Goal: Task Accomplishment & Management: Use online tool/utility

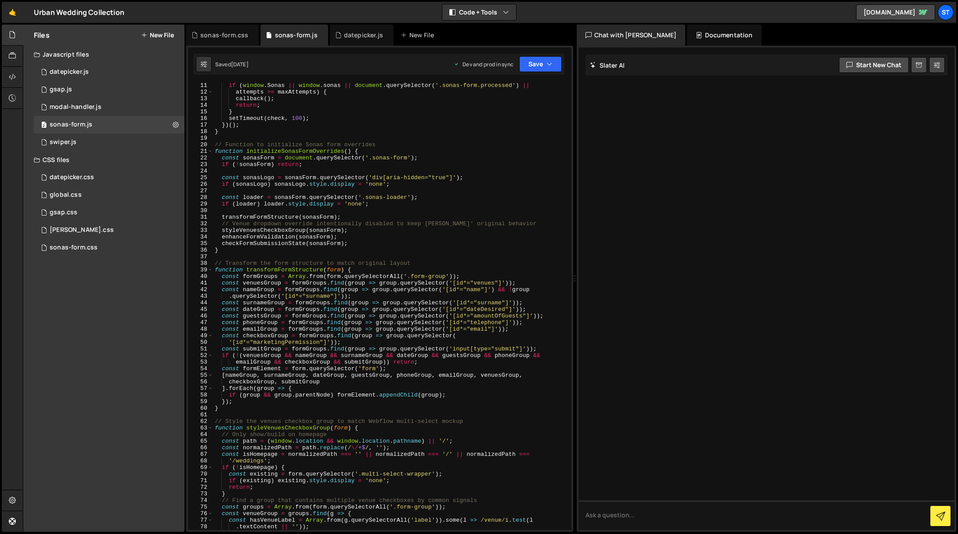
scroll to position [66, 0]
click at [253, 148] on div "if ( window . Sonas || window . sonas || document . querySelector ( '.sonas-for…" at bounding box center [390, 312] width 355 height 461
type textarea "};"
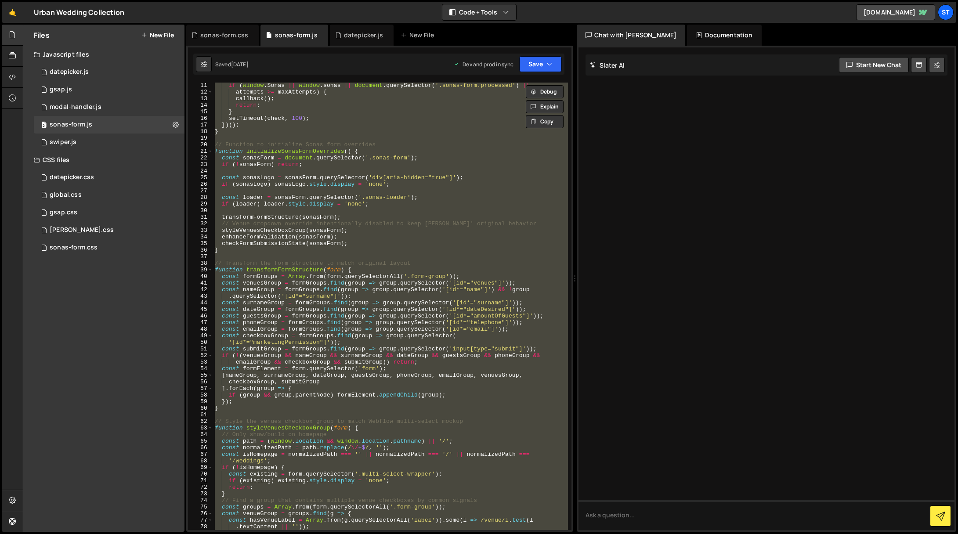
paste textarea
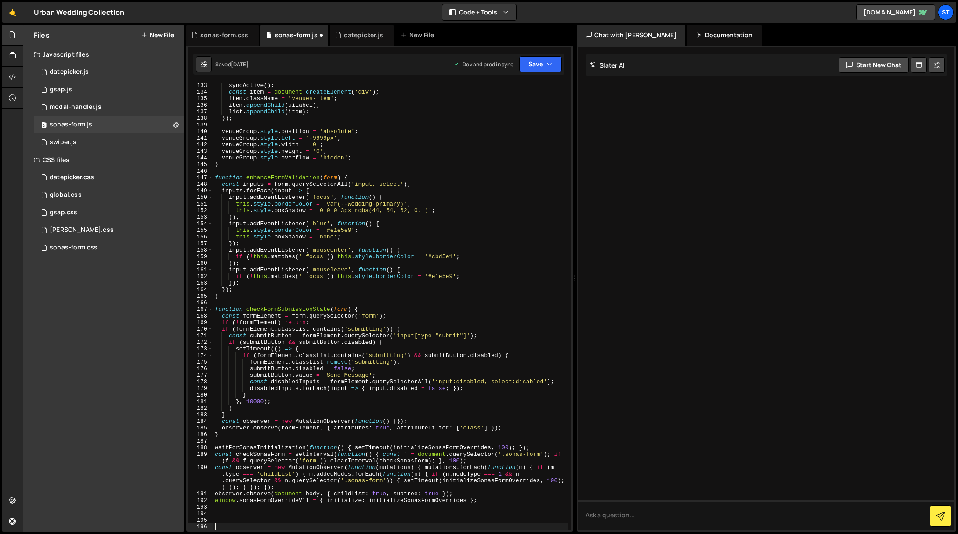
type textarea "submitButton.value = 'Send Message';"
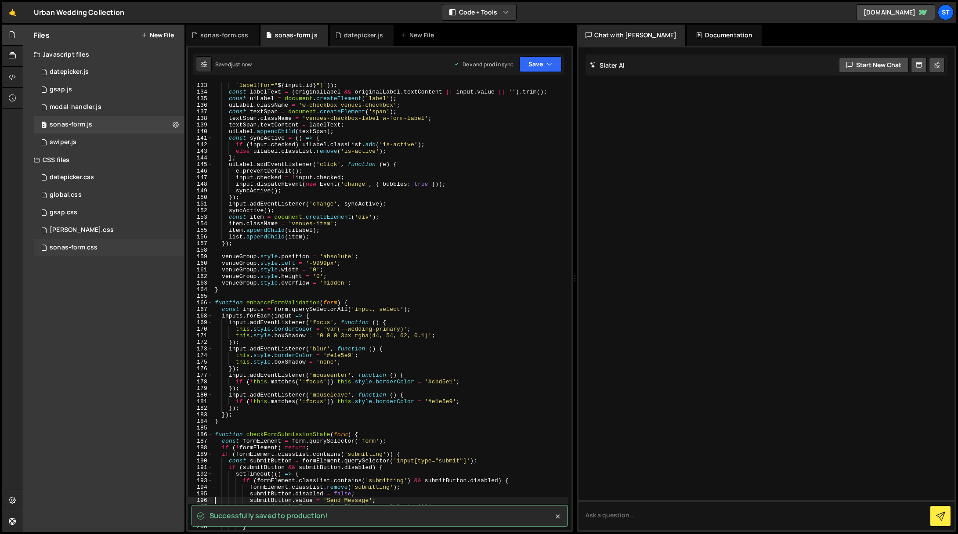
click at [75, 247] on div "sonas-form.css" at bounding box center [74, 248] width 48 height 8
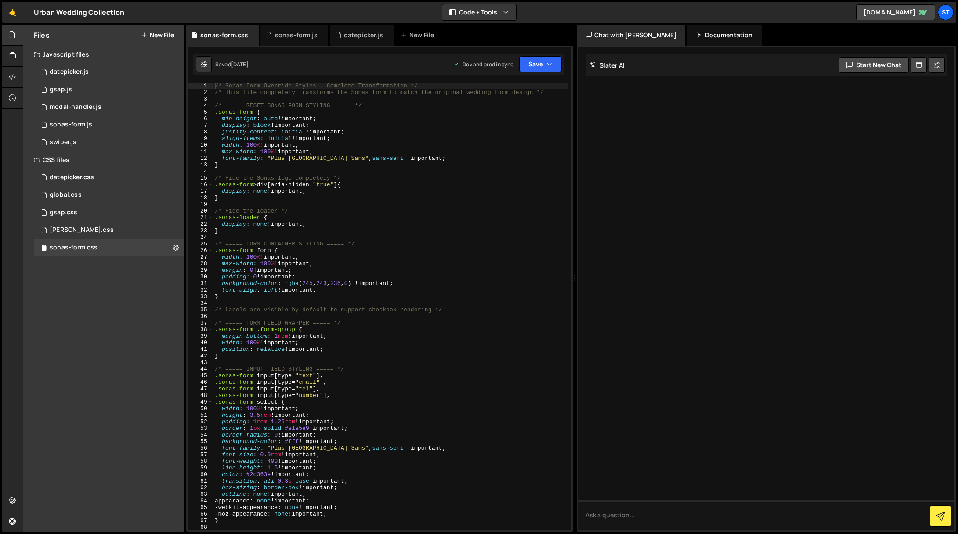
click at [282, 178] on div "/* Sonas Form Override Styles - Complete Transformation */ /* This file complet…" at bounding box center [390, 313] width 355 height 461
type textarea "}"
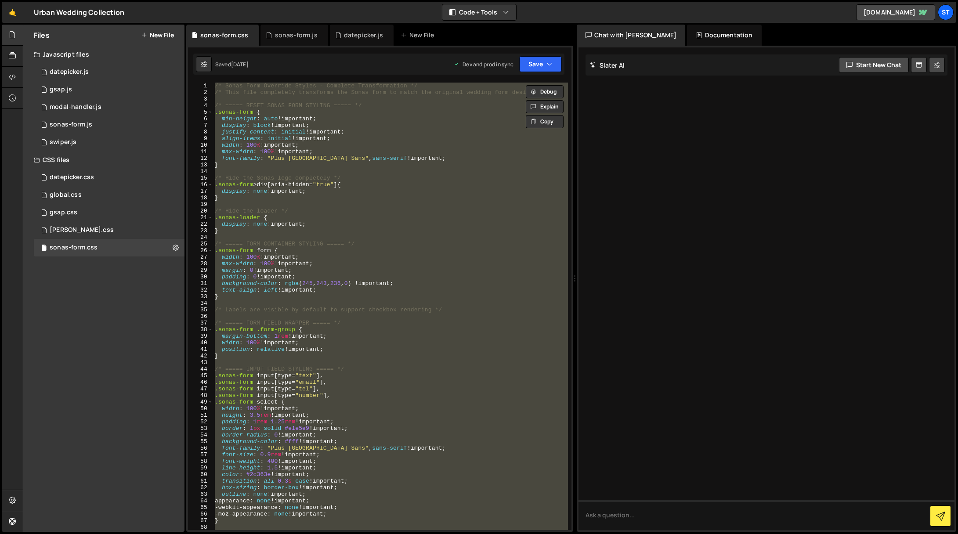
paste textarea
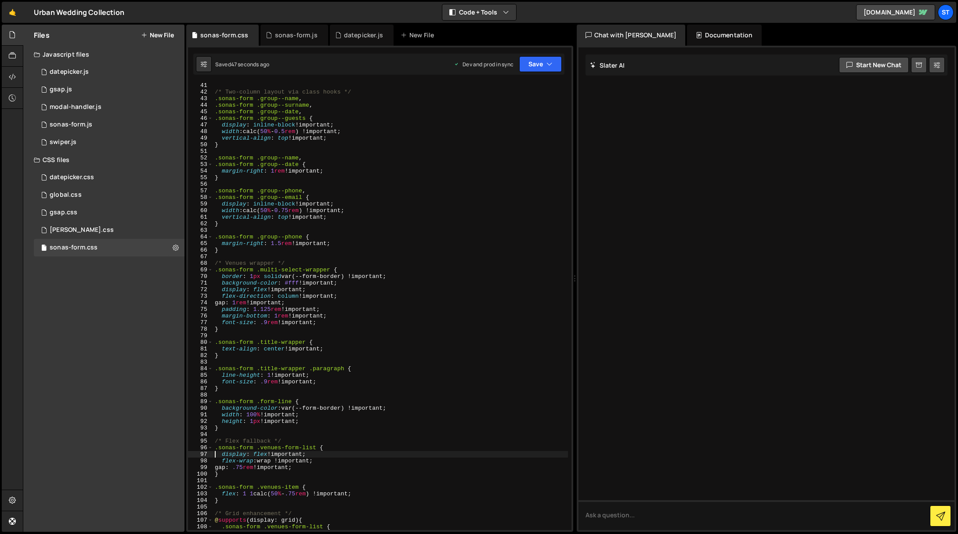
click at [271, 159] on div "/* Two-column layout via class hooks */ .sonas-form .group--name , .sonas-form …" at bounding box center [390, 312] width 355 height 461
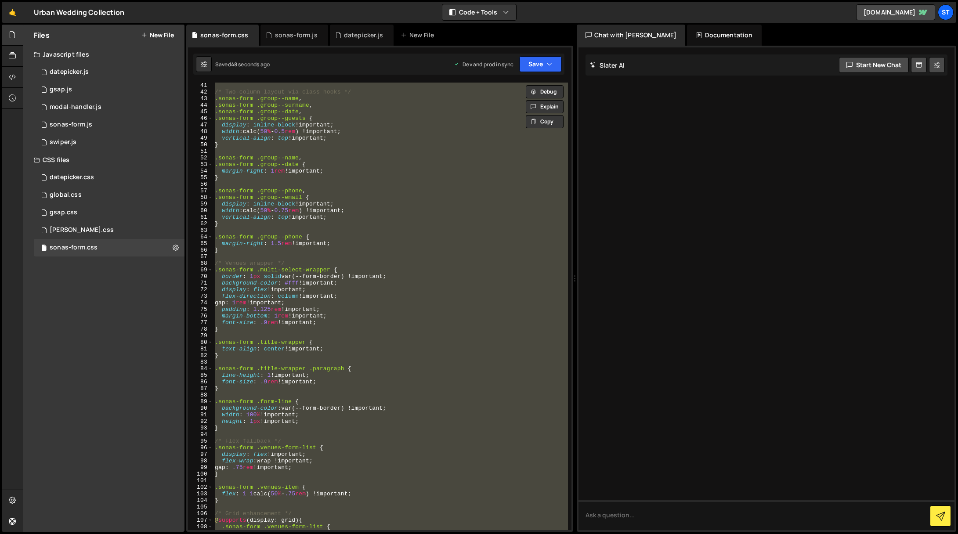
paste textarea
type textarea "}"
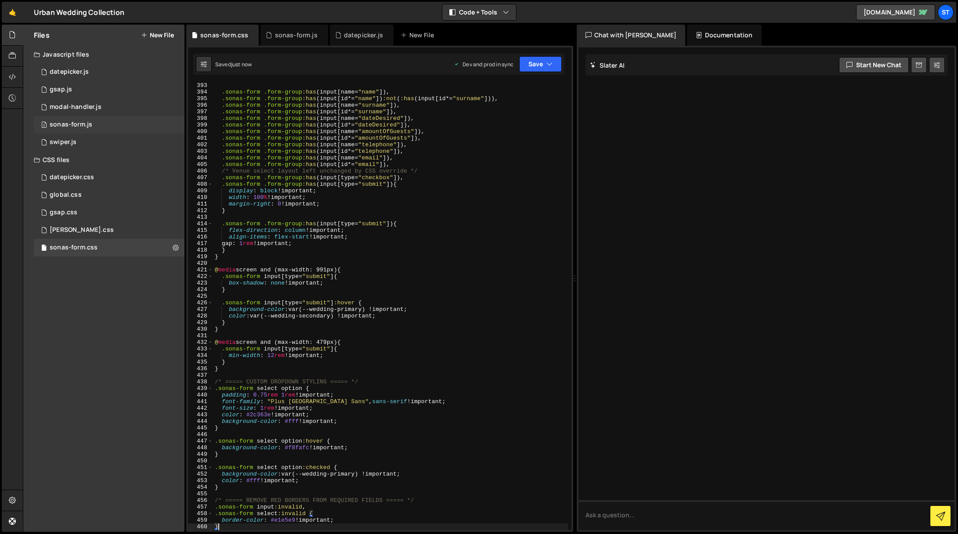
click at [61, 123] on div "sonas-form.js" at bounding box center [71, 125] width 43 height 8
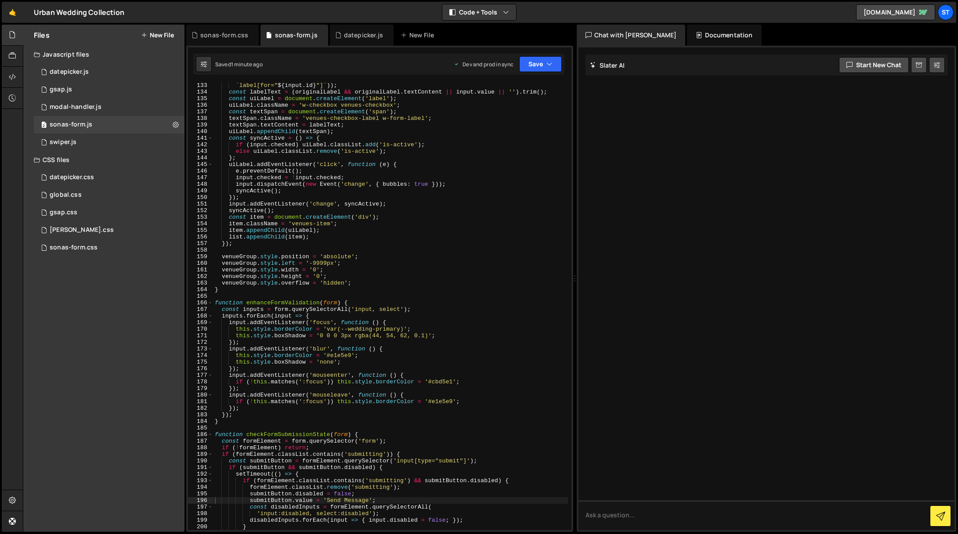
click at [285, 122] on div "` label[for=" ${ input . id } "] ` )) ; const labelText = ( originalLabel && or…" at bounding box center [390, 312] width 355 height 461
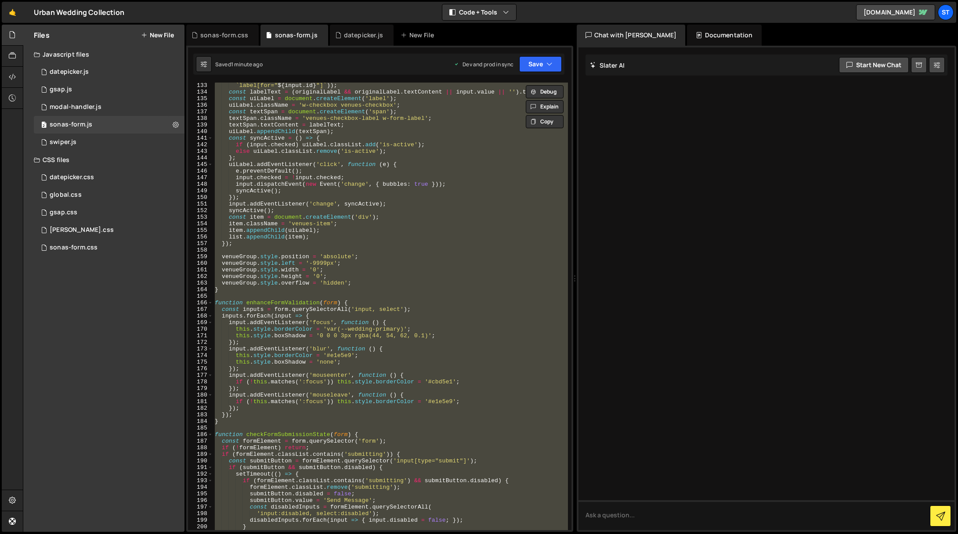
paste textarea "};"
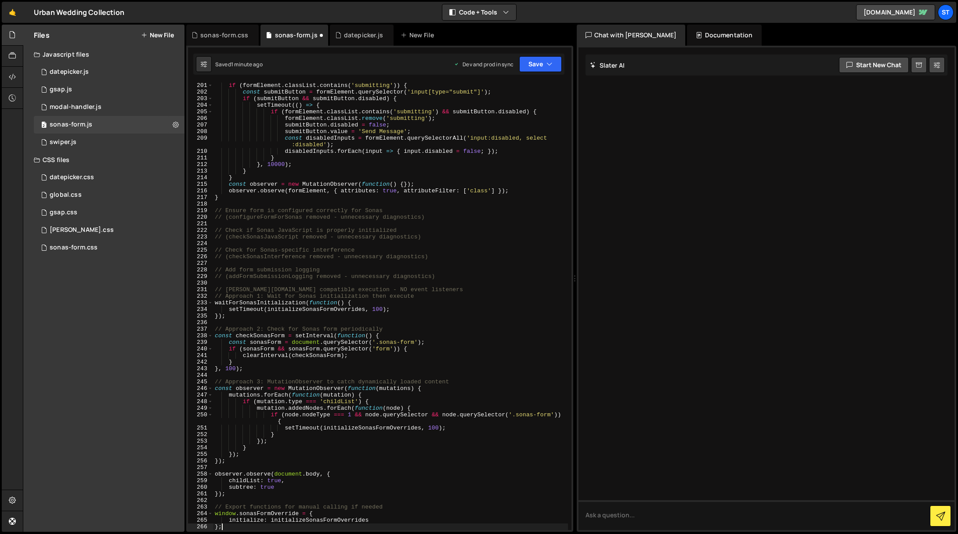
scroll to position [1377, 0]
type textarea "}"
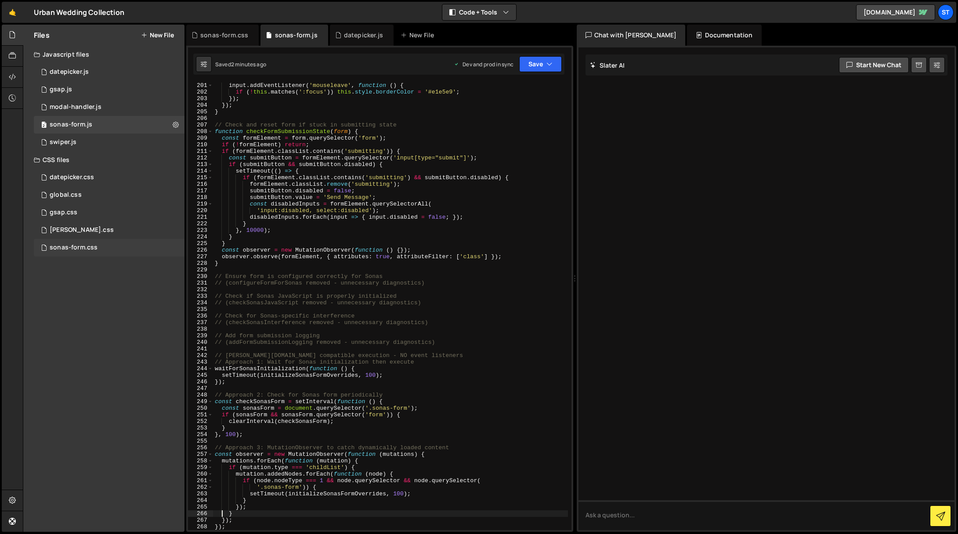
click at [108, 246] on div "sonas-form.css 0" at bounding box center [109, 248] width 151 height 18
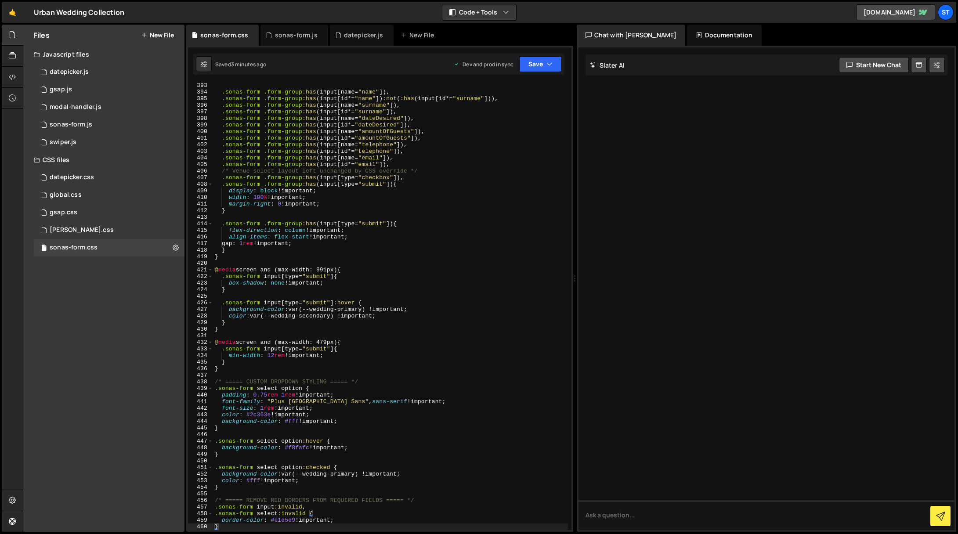
click at [306, 258] on div ".sonas-form .form-group :has ( input [ name = " name " ]), .sonas-form .form-gr…" at bounding box center [390, 312] width 355 height 461
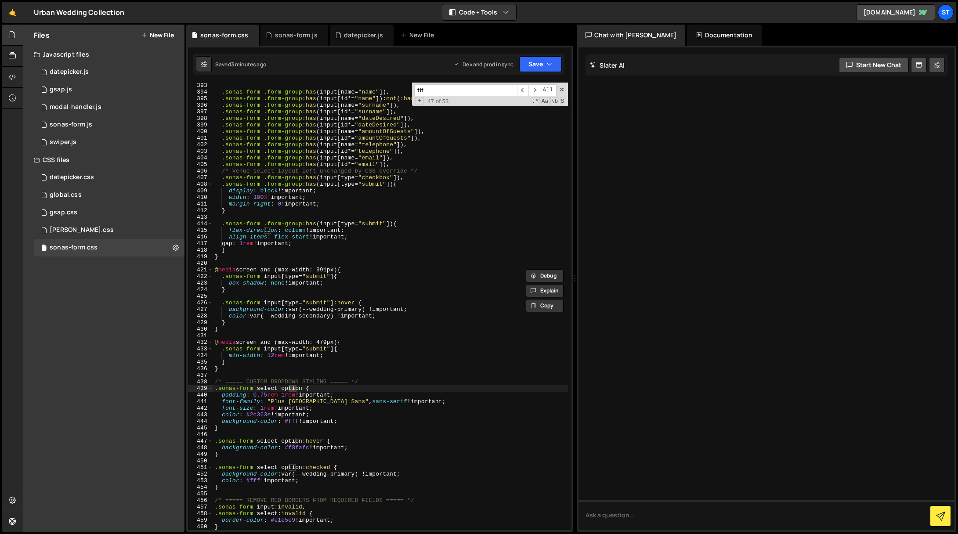
scroll to position [639, 0]
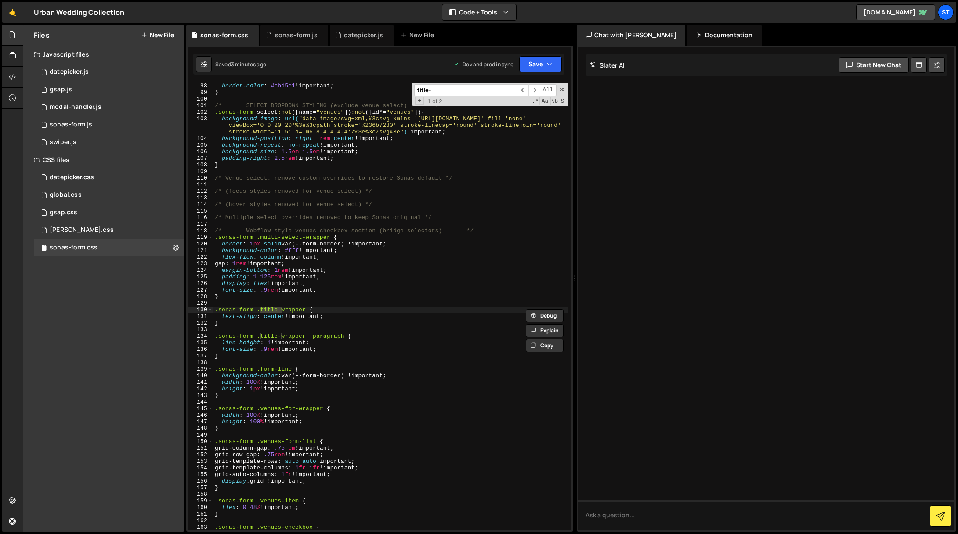
type input "title-"
click at [275, 318] on div "border-color : #cbd5e1 !important ; } /* ===== SELECT DROPDOWN STYLING (exclude…" at bounding box center [390, 313] width 355 height 461
click at [325, 306] on div "border-color : #cbd5e1 !important ; } /* ===== SELECT DROPDOWN STYLING (exclude…" at bounding box center [390, 313] width 355 height 461
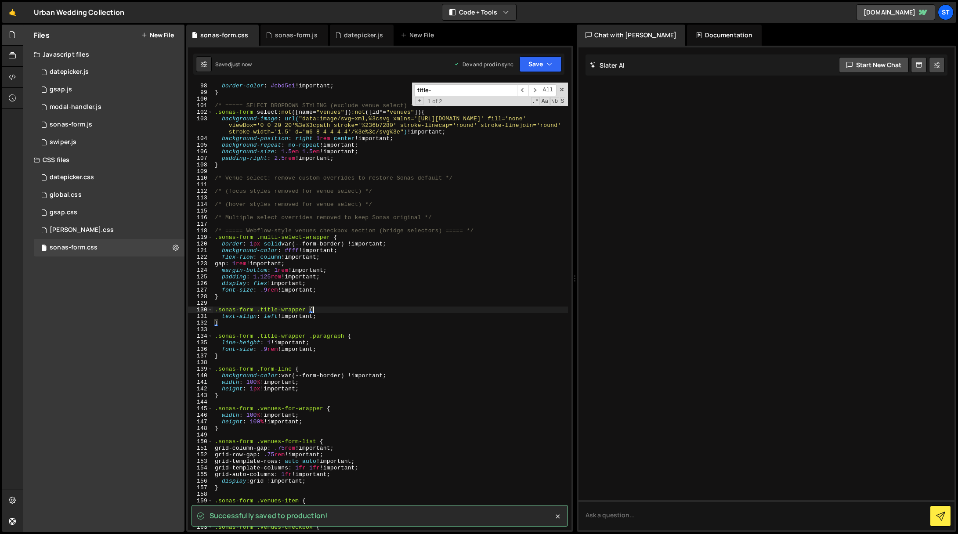
type textarea ".sonas-form .title-wrapper {"
